Goal: Transaction & Acquisition: Purchase product/service

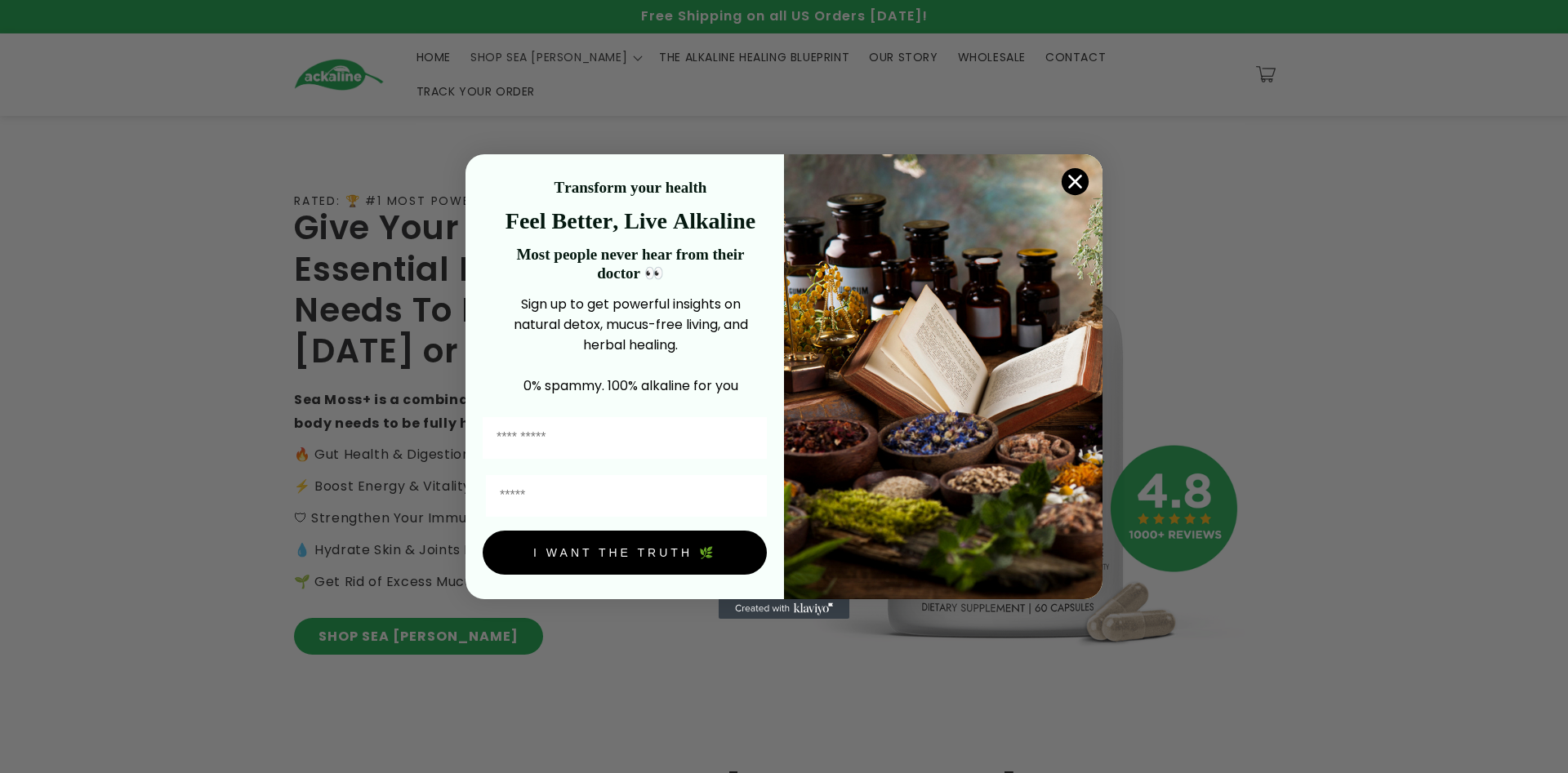
click at [1088, 178] on circle "Close dialog" at bounding box center [1075, 182] width 27 height 27
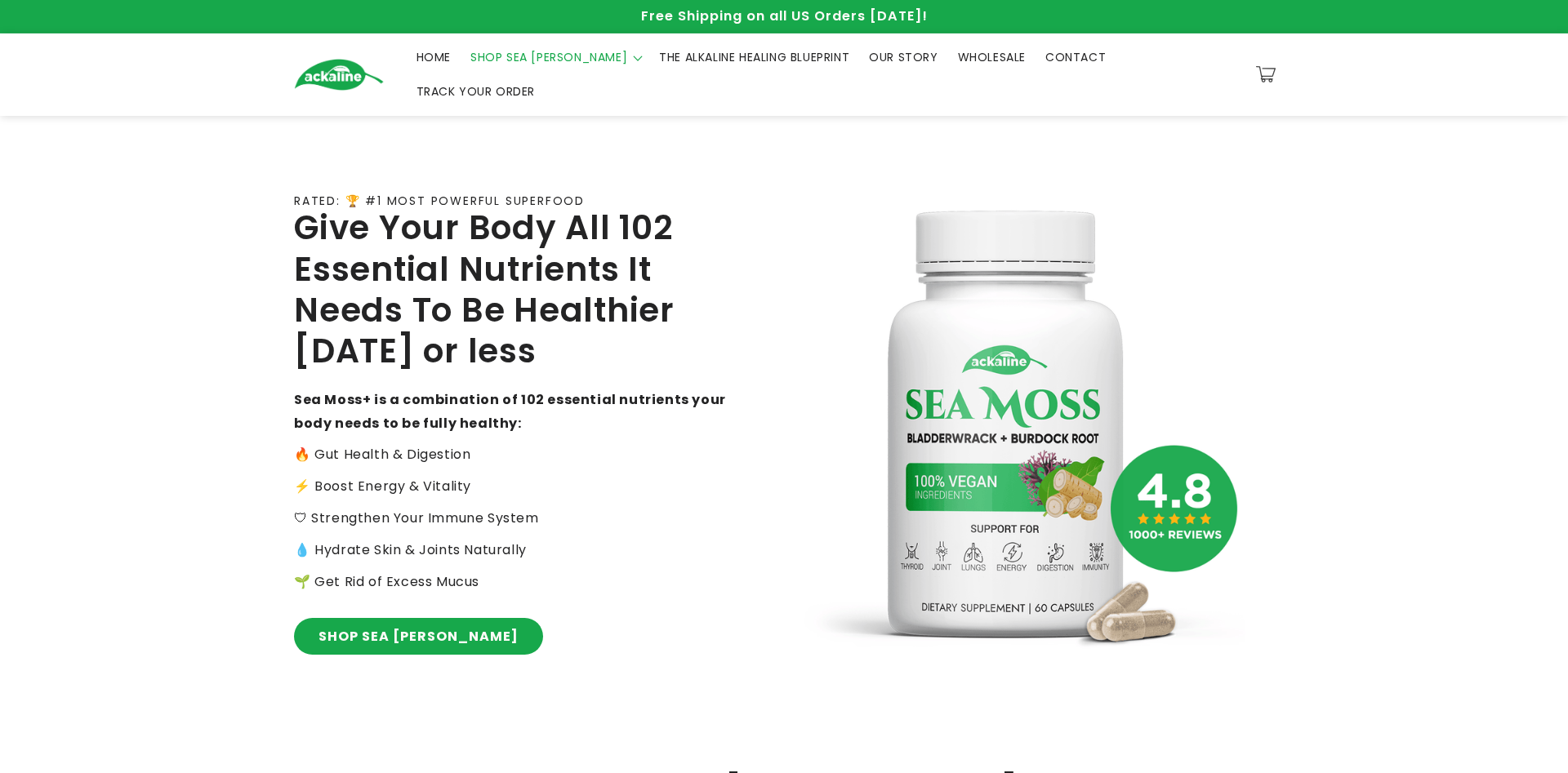
click at [503, 60] on span "SHOP SEA [PERSON_NAME]" at bounding box center [548, 57] width 156 height 14
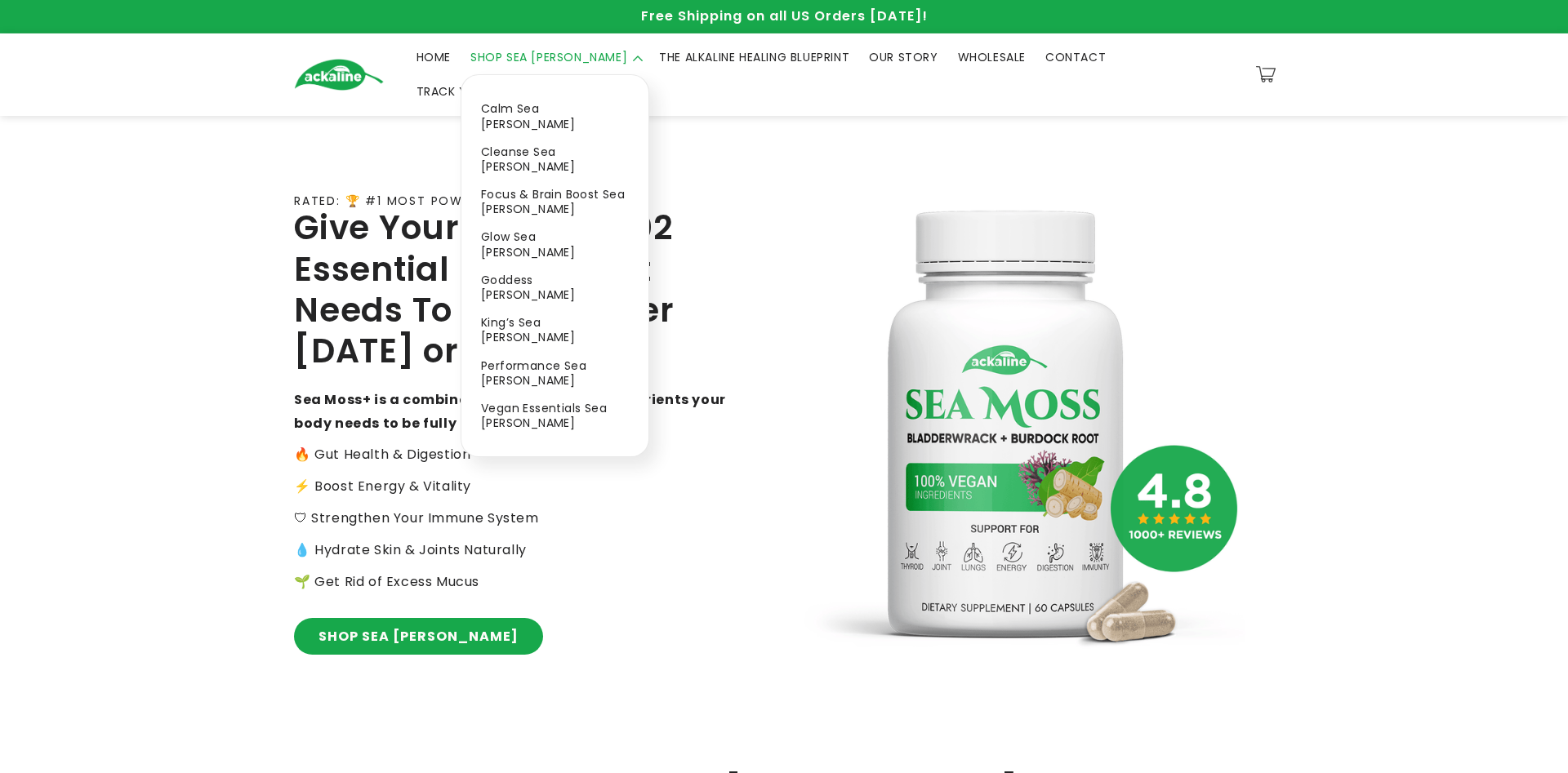
click at [524, 64] on span "SHOP SEA [PERSON_NAME]" at bounding box center [548, 57] width 156 height 14
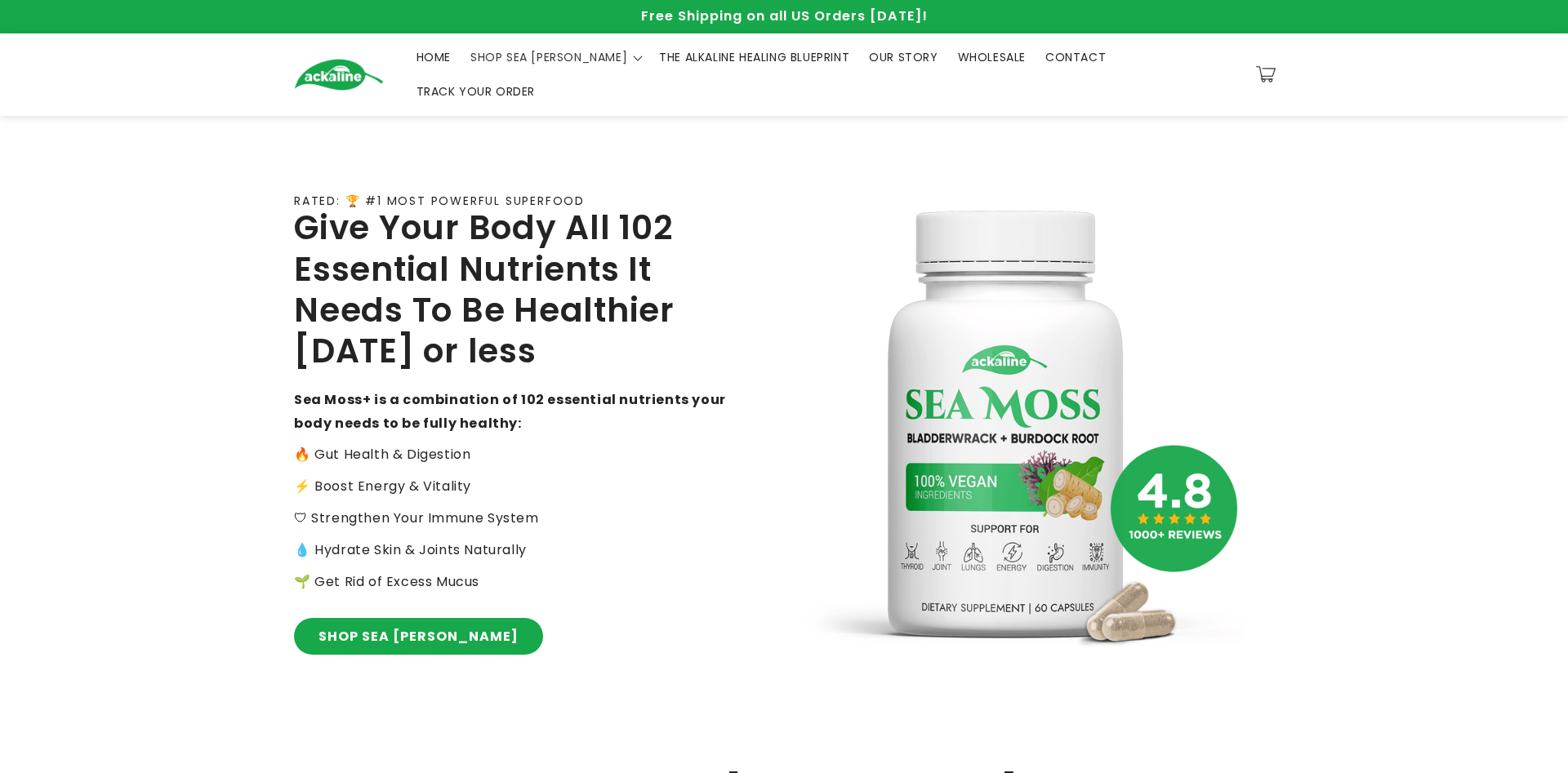
click at [740, 61] on span "THE ALKALINE HEALING BLUEPRINT" at bounding box center [754, 57] width 190 height 14
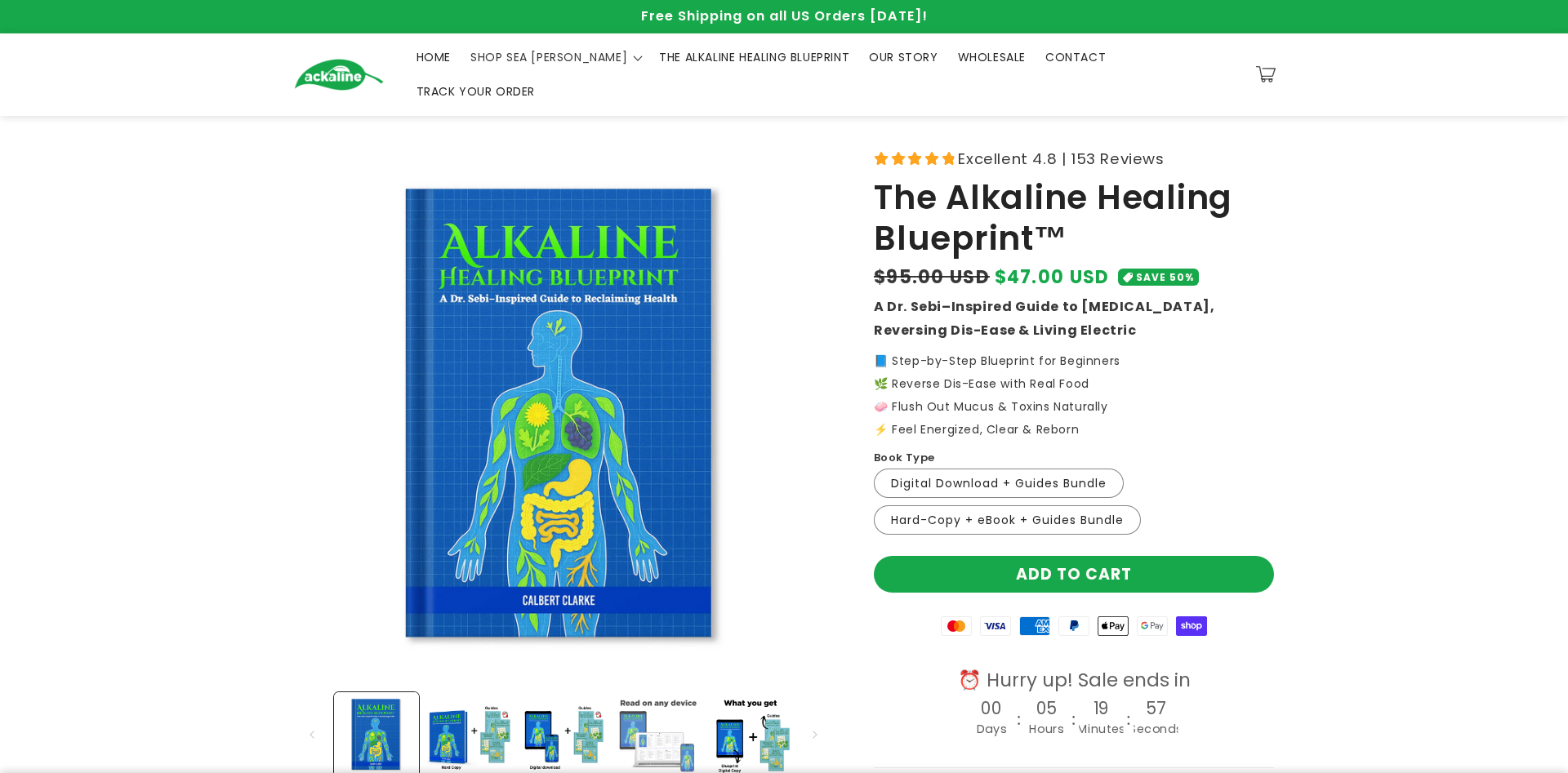
click at [672, 736] on button "Load image 4 in gallery view" at bounding box center [656, 735] width 85 height 85
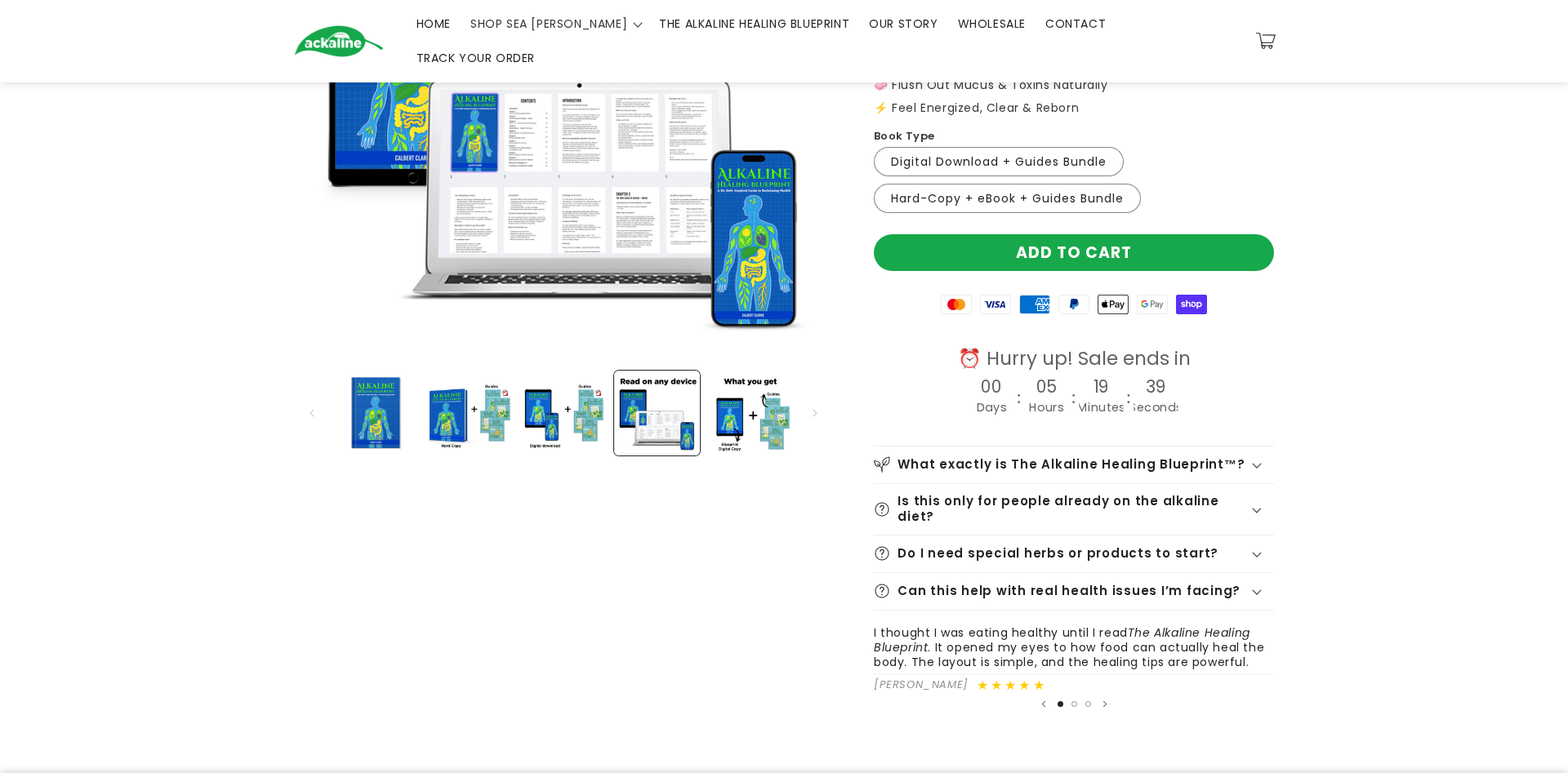
scroll to position [198, 0]
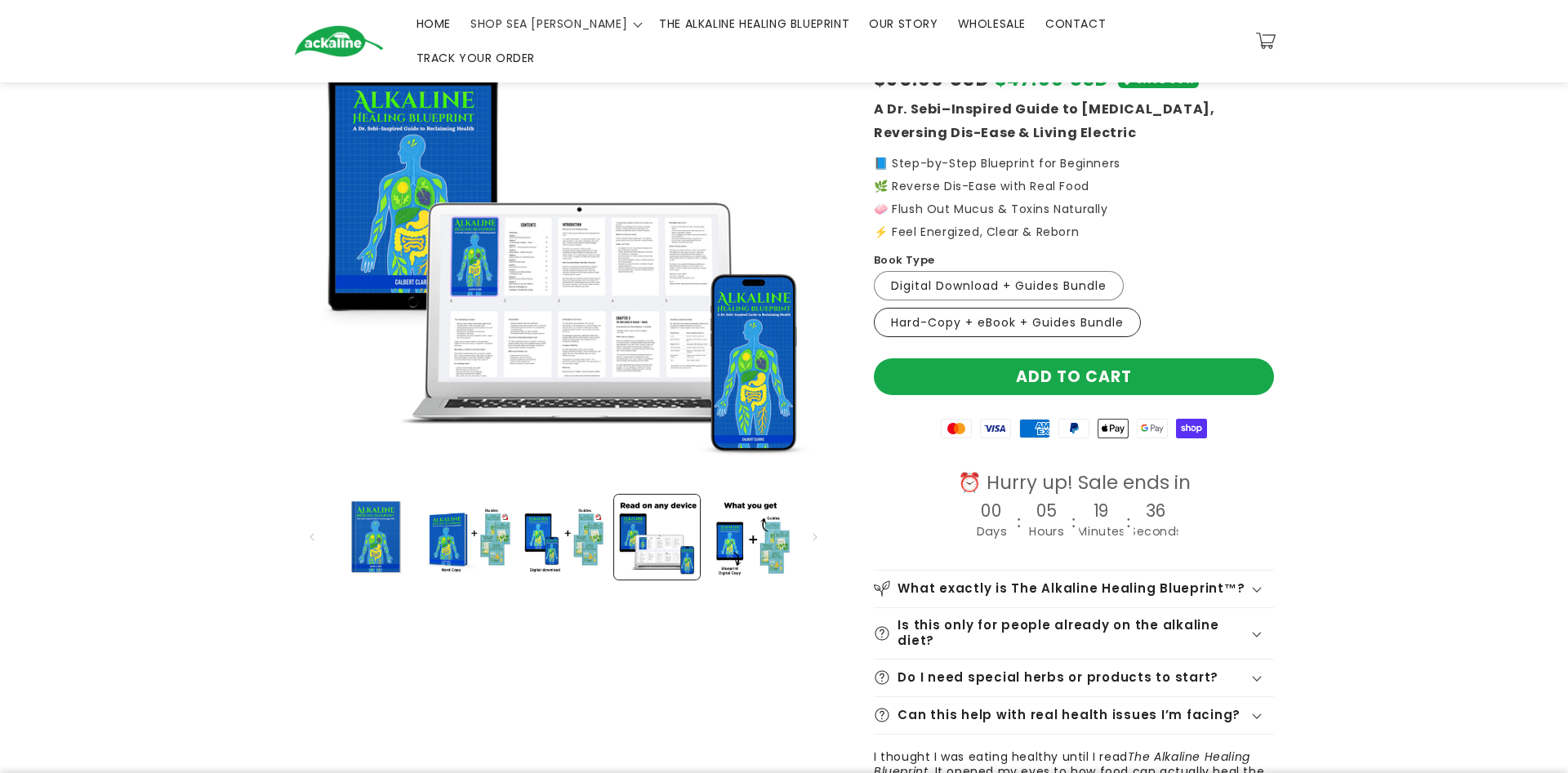
click at [988, 308] on label "Hard-Copy + eBook + Guides Bundle Variant sold out or unavailable" at bounding box center [1007, 322] width 267 height 30
